Goal: Task Accomplishment & Management: Manage account settings

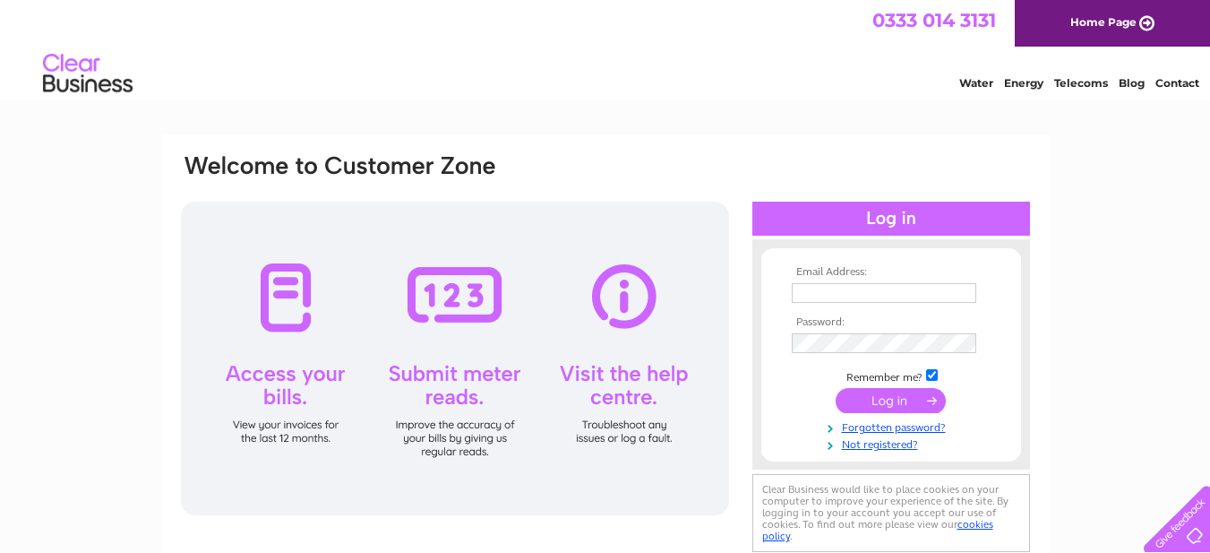
type input "[EMAIL_ADDRESS][DOMAIN_NAME]"
click at [900, 400] on input "submit" at bounding box center [891, 400] width 110 height 25
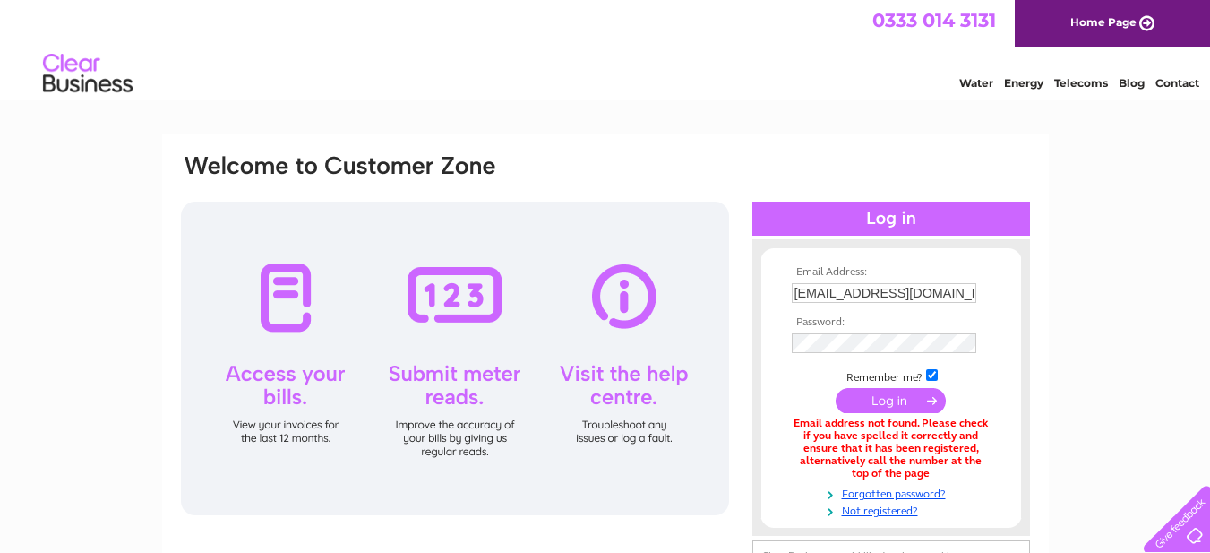
click at [287, 293] on div at bounding box center [455, 359] width 548 height 314
click at [902, 397] on input "submit" at bounding box center [891, 400] width 110 height 25
click at [1114, 20] on link "Home Page" at bounding box center [1112, 23] width 195 height 47
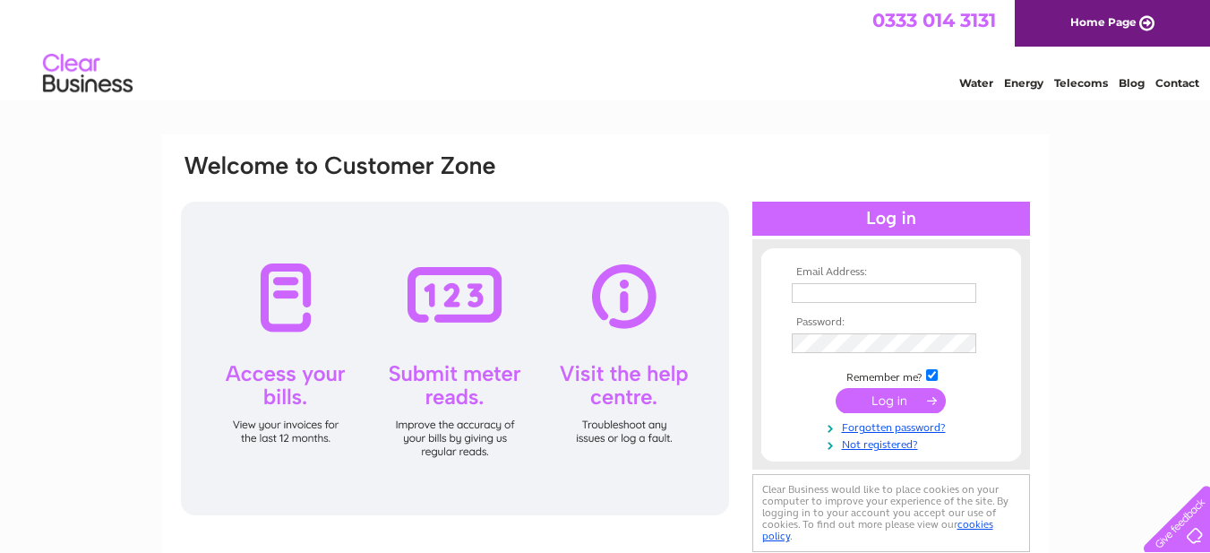
type input "[EMAIL_ADDRESS][DOMAIN_NAME]"
click at [274, 309] on div at bounding box center [455, 359] width 548 height 314
